Goal: Information Seeking & Learning: Find specific fact

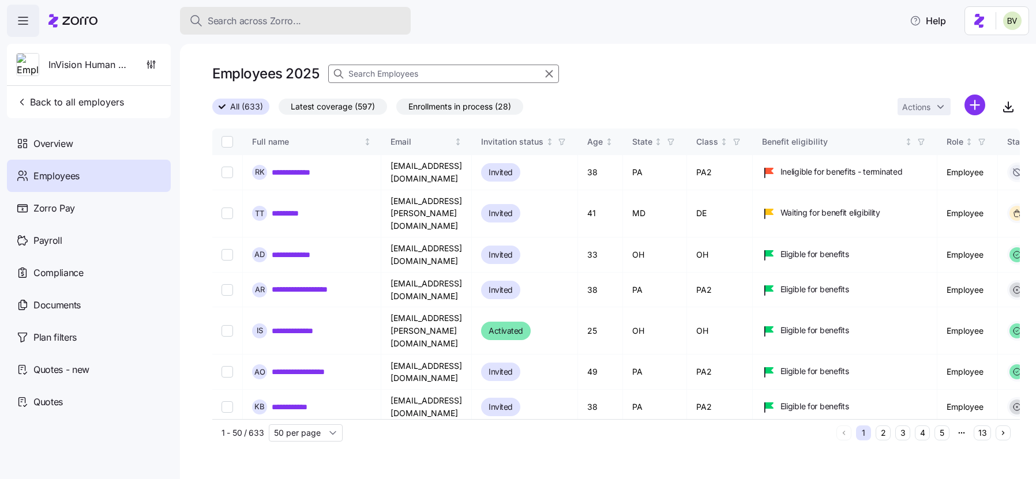
click at [276, 32] on button "Search across Zorro..." at bounding box center [295, 21] width 231 height 28
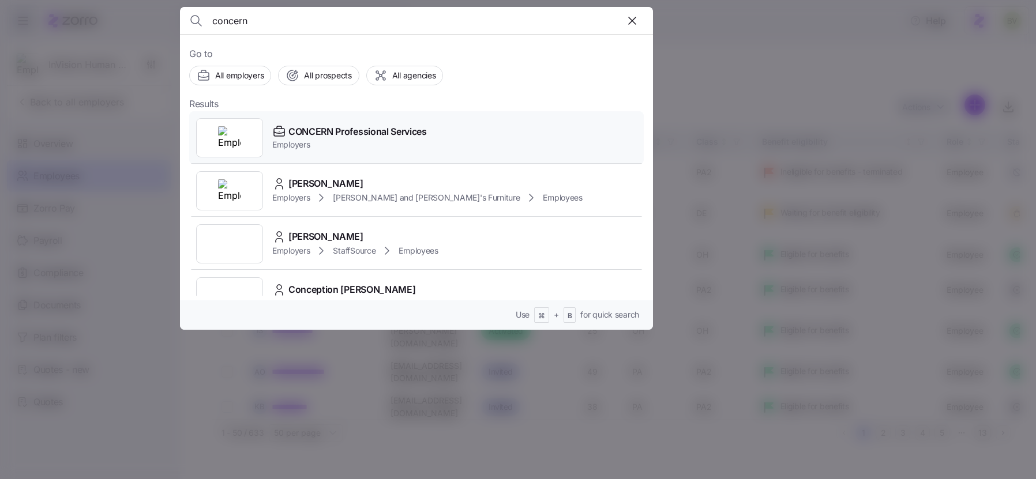
type input "concern"
click at [244, 144] on div at bounding box center [229, 137] width 67 height 39
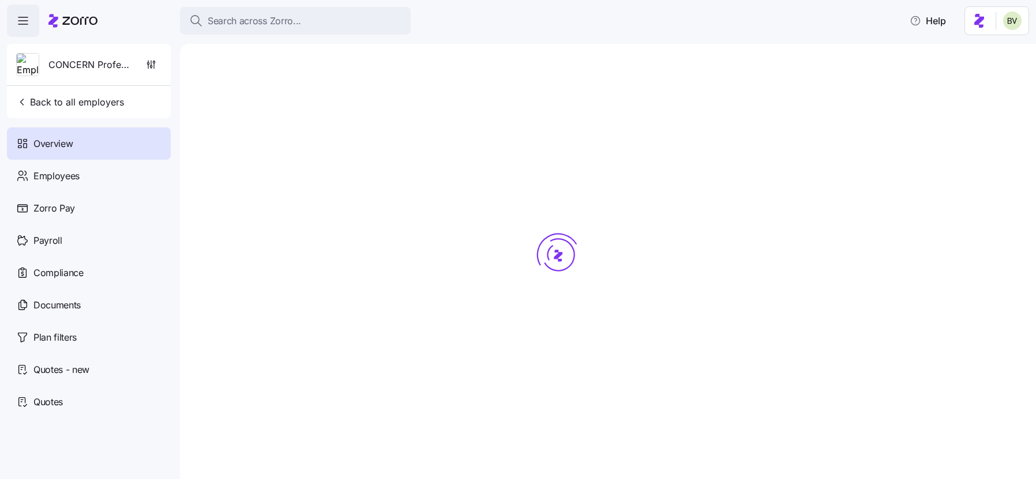
click at [58, 179] on span "Employees" at bounding box center [56, 176] width 46 height 14
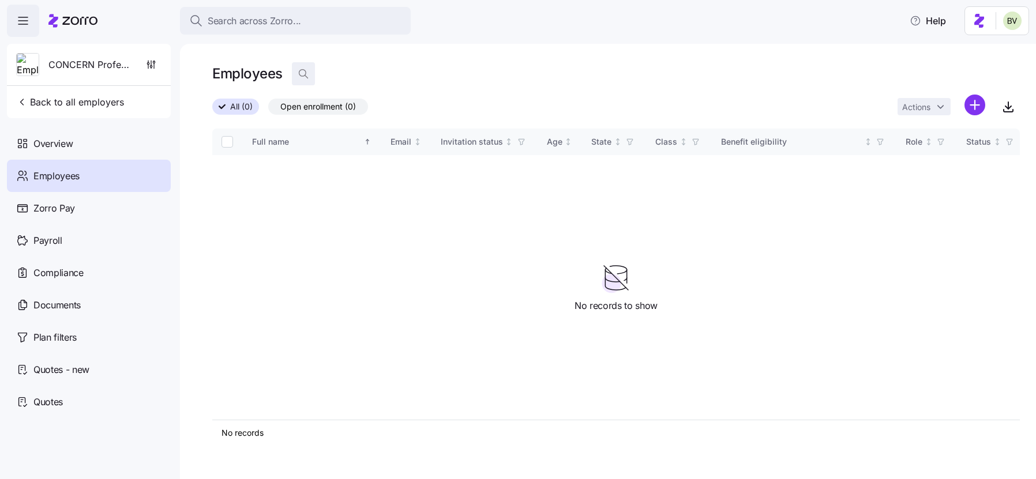
click at [301, 71] on icon "button" at bounding box center [304, 74] width 12 height 12
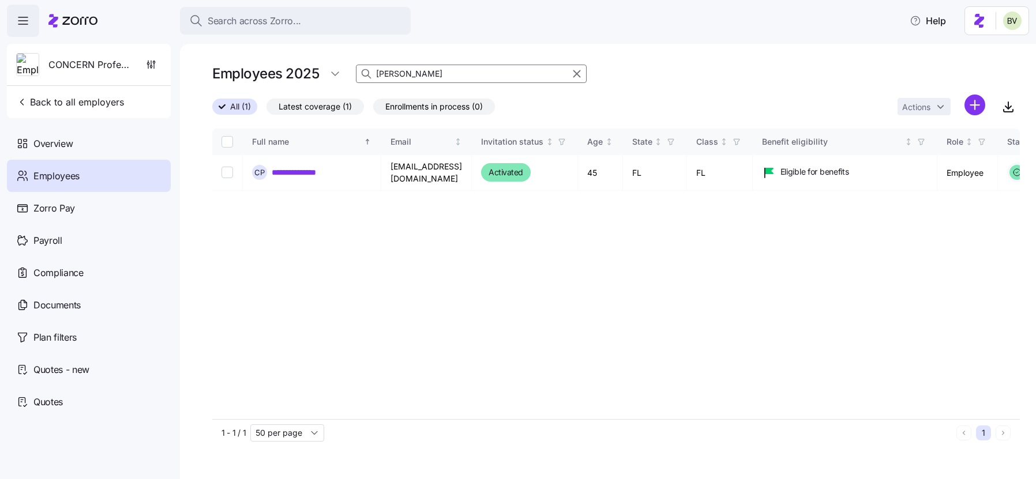
click at [423, 72] on input "Carolynne" at bounding box center [471, 74] width 231 height 18
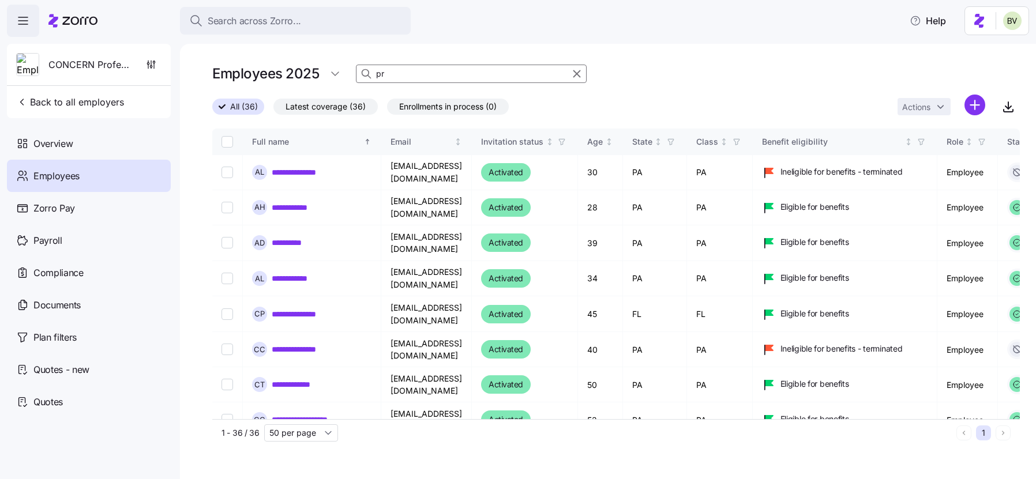
type input "p"
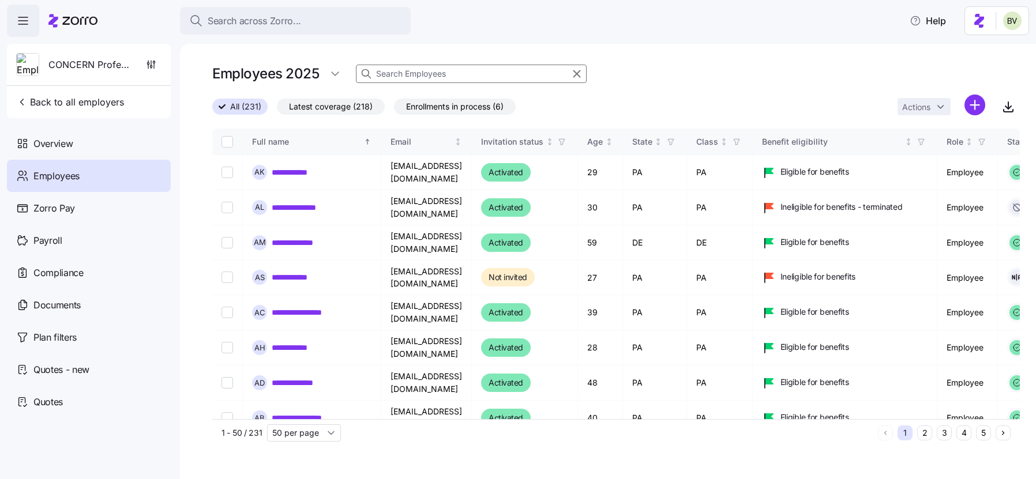
click at [406, 74] on input at bounding box center [471, 74] width 231 height 18
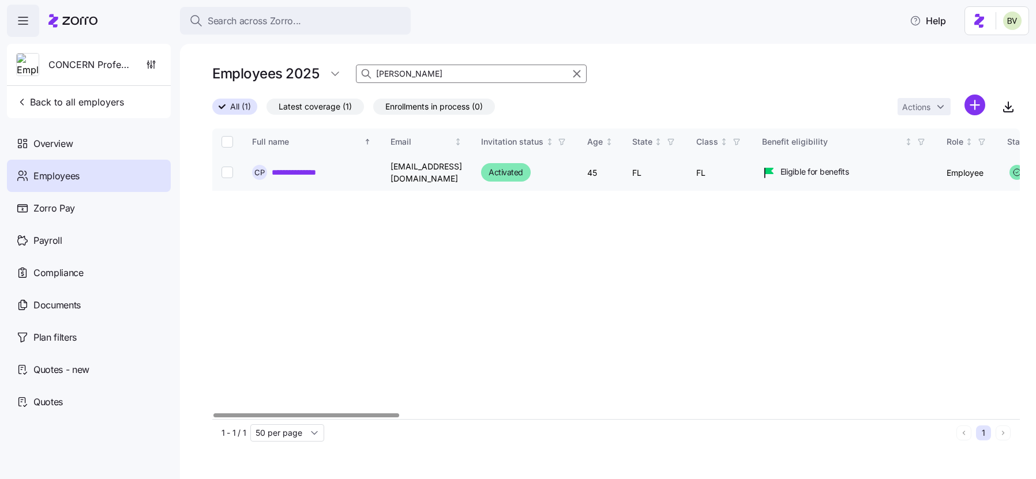
type input "Carolynne"
click at [321, 168] on link "**********" at bounding box center [301, 173] width 59 height 12
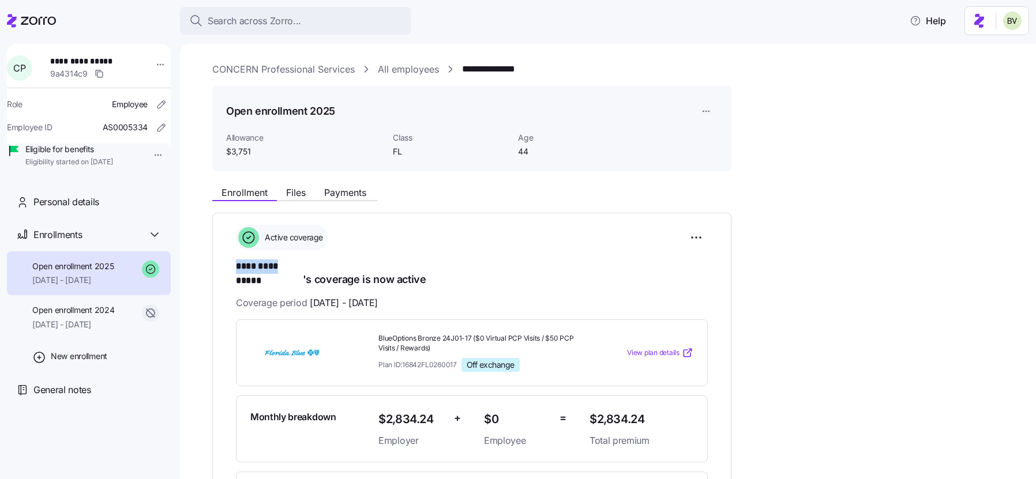
drag, startPoint x: 279, startPoint y: 268, endPoint x: 233, endPoint y: 267, distance: 46.2
copy span "*********"
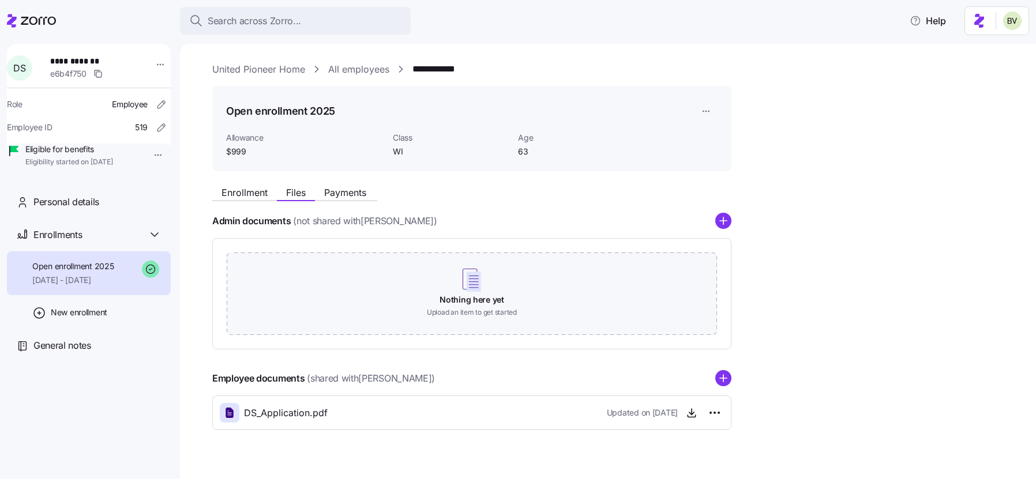
scroll to position [20, 0]
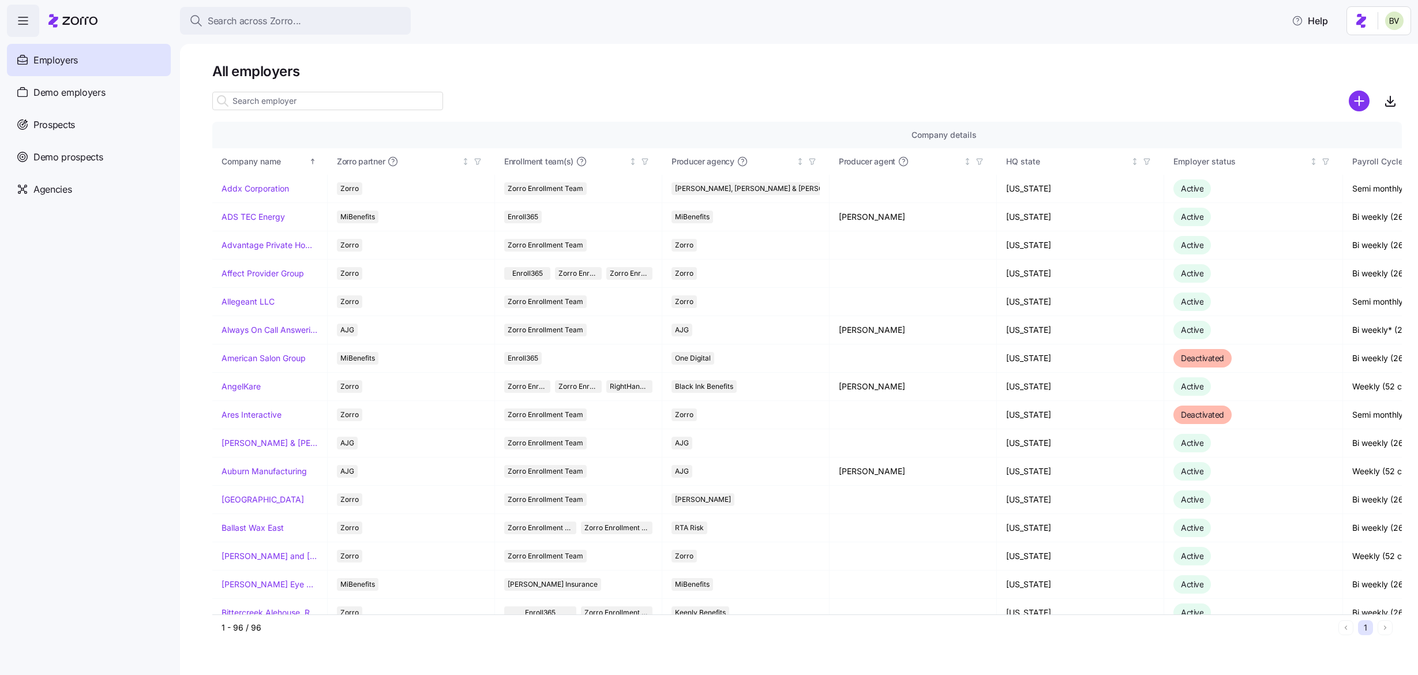
click at [297, 95] on input at bounding box center [327, 101] width 231 height 18
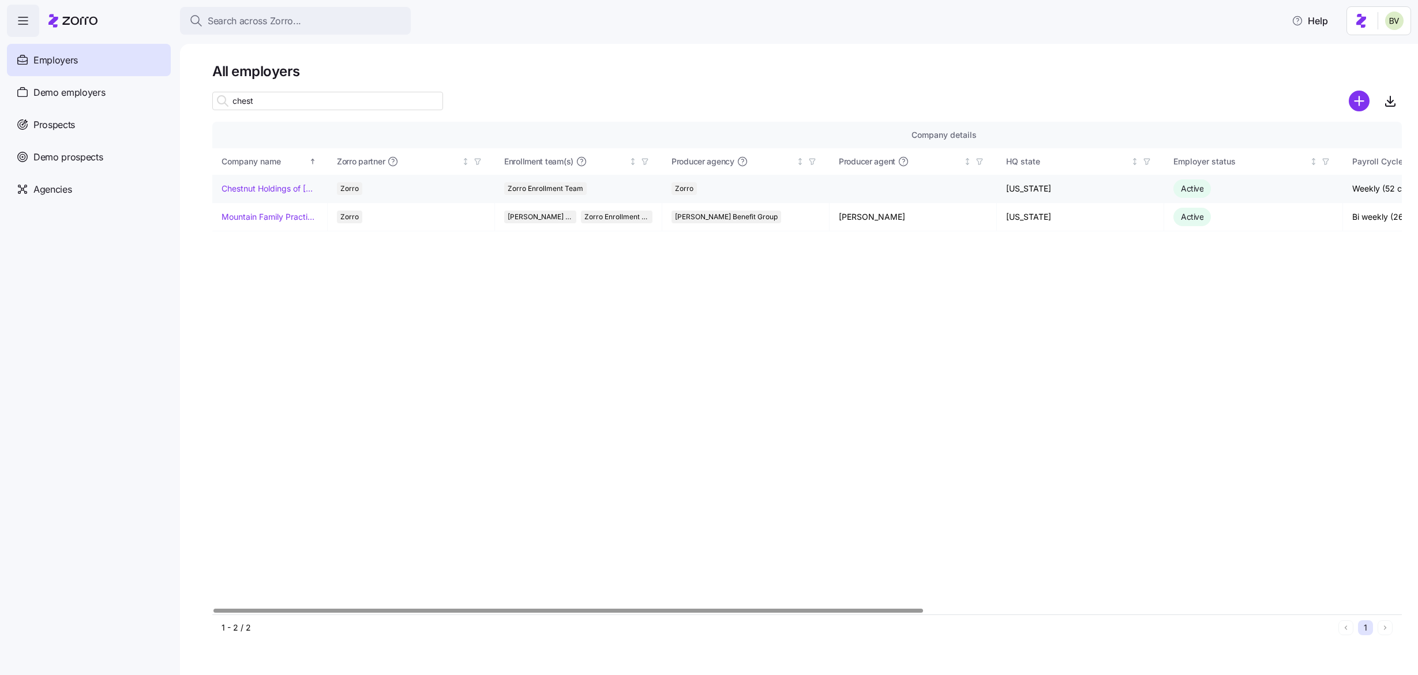
type input "chest"
click at [259, 190] on link "Chestnut Holdings of New York Inc" at bounding box center [270, 189] width 96 height 12
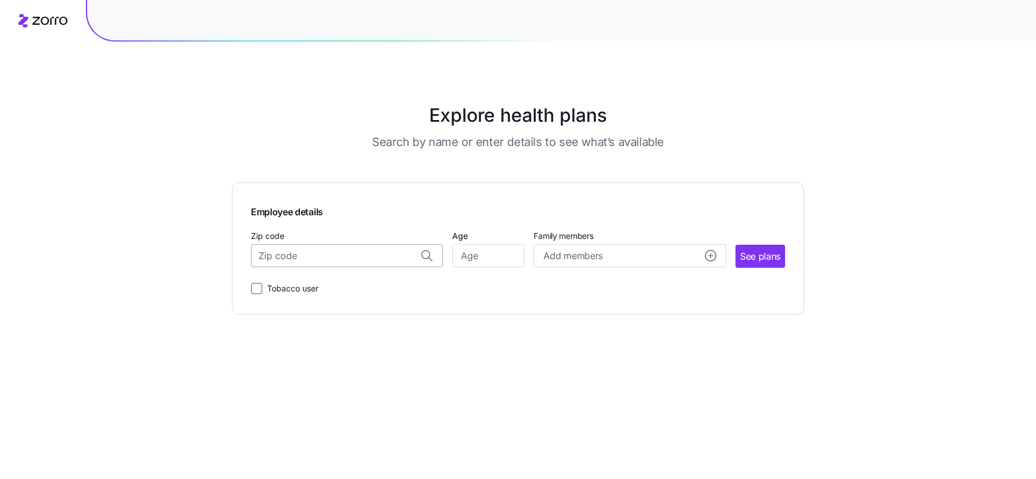
click at [410, 252] on body "Explore health plans Search by name or enter details to see what’s available Em…" at bounding box center [518, 239] width 1036 height 479
